Goal: Task Accomplishment & Management: Complete application form

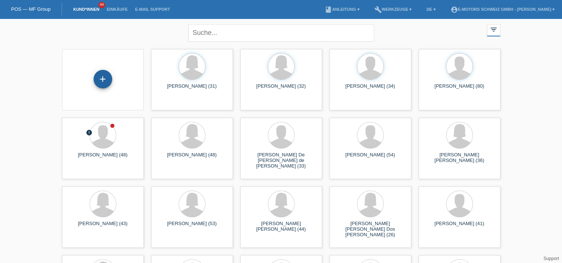
click at [104, 80] on div "+" at bounding box center [103, 79] width 18 height 13
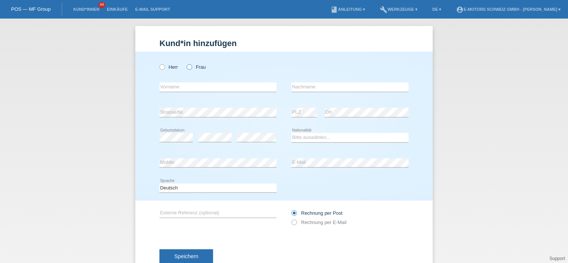
drag, startPoint x: 184, startPoint y: 66, endPoint x: 186, endPoint y: 75, distance: 9.0
click at [185, 63] on icon at bounding box center [185, 63] width 0 height 0
click at [187, 66] on input "Frau" at bounding box center [189, 66] width 5 height 5
radio input "true"
click at [181, 90] on input "text" at bounding box center [217, 87] width 117 height 9
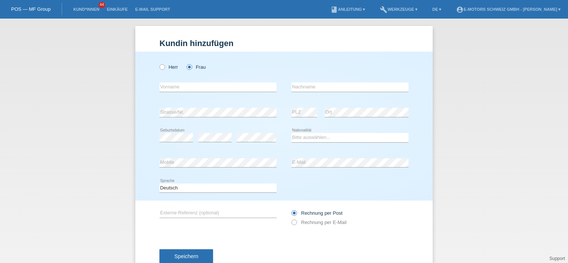
drag, startPoint x: 356, startPoint y: 66, endPoint x: 343, endPoint y: 58, distance: 14.7
click at [356, 65] on div "Herr Frau" at bounding box center [283, 63] width 249 height 23
click at [178, 90] on input "text" at bounding box center [217, 87] width 117 height 9
paste input "Jonis Fazlija"
drag, startPoint x: 169, startPoint y: 88, endPoint x: 208, endPoint y: 96, distance: 39.4
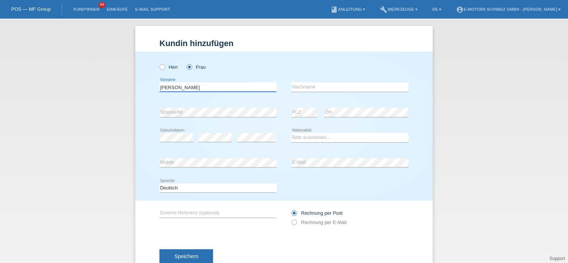
click at [208, 96] on div "Jonis Fazlija error Vorname" at bounding box center [217, 87] width 117 height 25
type input "Jonis"
drag, startPoint x: 301, startPoint y: 87, endPoint x: 305, endPoint y: 88, distance: 4.5
click at [302, 87] on input "text" at bounding box center [349, 87] width 117 height 9
paste input "Fazlija"
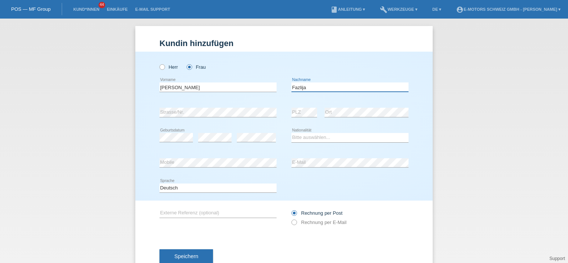
type input "Fazlija"
click at [223, 86] on input "Jonis" at bounding box center [217, 87] width 117 height 9
type input "Jonida"
click at [345, 65] on div "Herr Frau" at bounding box center [283, 63] width 249 height 23
click at [308, 140] on select "Bitte auswählen... Schweiz Deutschland Liechtenstein Österreich ------------ Af…" at bounding box center [349, 137] width 117 height 9
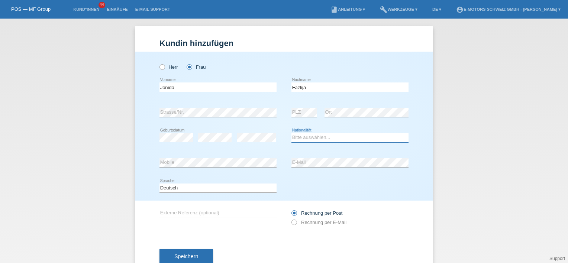
select select "CH"
click at [291, 133] on select "Bitte auswählen... Schweiz Deutschland Liechtenstein Österreich ------------ Af…" at bounding box center [349, 137] width 117 height 9
click at [130, 157] on div "Kund*in hinzufügen Kunde hinzufügen Kundin hinzufügen Herr Frau Jonida error Vo…" at bounding box center [284, 141] width 568 height 245
drag, startPoint x: 309, startPoint y: 85, endPoint x: 285, endPoint y: 92, distance: 24.9
click at [285, 91] on div "Jonida error Vorname Fazlija error Nachname" at bounding box center [283, 87] width 249 height 25
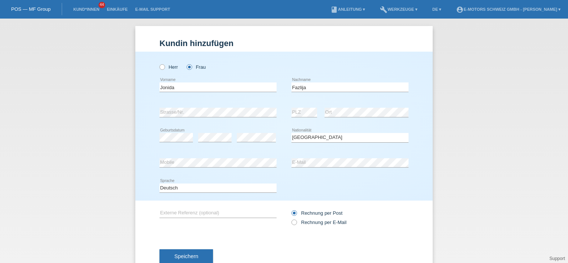
click at [323, 195] on div "Deutsch Français Italiano English error Sprache" at bounding box center [283, 188] width 249 height 25
click at [295, 222] on label "Rechnung per E-Mail" at bounding box center [318, 223] width 55 height 6
click at [295, 222] on input "Rechnung per E-Mail" at bounding box center [293, 224] width 5 height 9
radio input "true"
click at [177, 255] on span "Speichern" at bounding box center [186, 256] width 24 height 6
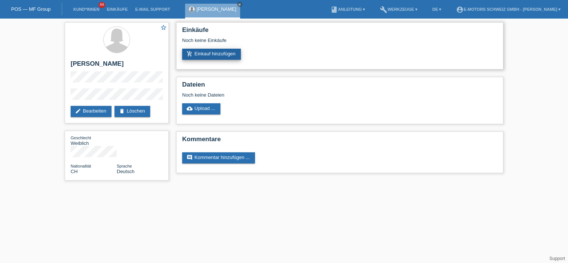
click at [204, 55] on link "add_shopping_cart Einkauf hinzufügen" at bounding box center [211, 54] width 59 height 11
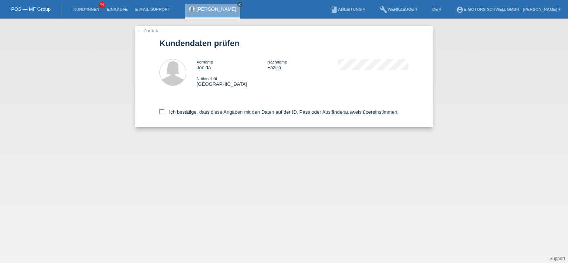
click at [162, 111] on icon at bounding box center [161, 111] width 5 height 5
click at [162, 111] on input "Ich bestätige, dass diese Angaben mit den Daten auf der ID, Pass oder Ausländer…" at bounding box center [161, 111] width 5 height 5
checkbox input "true"
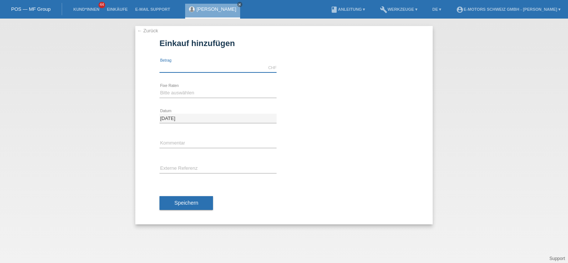
click at [178, 64] on input "text" at bounding box center [217, 67] width 117 height 9
type input "3190.00"
click at [362, 114] on div "[DATE] error Datum" at bounding box center [283, 118] width 249 height 25
click at [174, 92] on select "Bitte auswählen 12 Raten 24 Raten 36 Raten 48 Raten" at bounding box center [217, 92] width 117 height 9
select select "214"
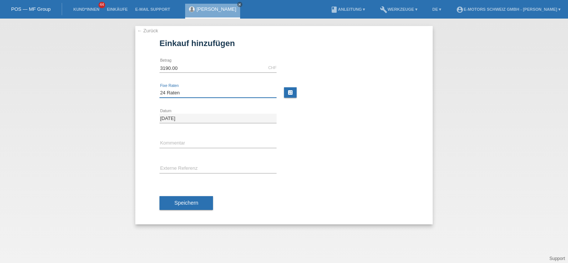
click at [159, 88] on select "Bitte auswählen 12 Raten 24 Raten 36 Raten 48 Raten" at bounding box center [217, 92] width 117 height 9
click at [326, 124] on div "[DATE] error Datum" at bounding box center [283, 118] width 249 height 25
click at [185, 201] on span "Speichern" at bounding box center [186, 203] width 24 height 6
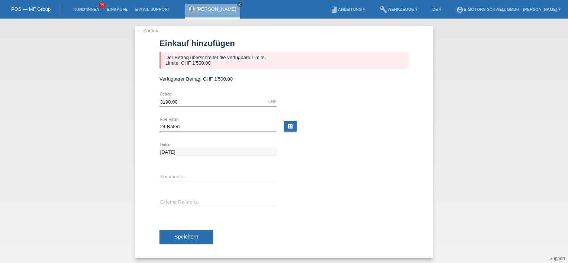
click at [135, 22] on div "← Zurück Einkauf hinzufügen Der Betrag überschreitet die verfügbare Limite. Lim…" at bounding box center [284, 141] width 568 height 245
click at [140, 25] on div "← Zurück Einkauf hinzufügen Der Betrag überschreitet die verfügbare Limite. Lim…" at bounding box center [284, 141] width 568 height 245
click at [144, 27] on div "← Zurück Einkauf hinzufügen Der Betrag überschreitet die verfügbare Limite. Lim…" at bounding box center [283, 142] width 297 height 232
click at [146, 28] on link "← Zurück" at bounding box center [147, 31] width 21 height 6
